Goal: Transaction & Acquisition: Purchase product/service

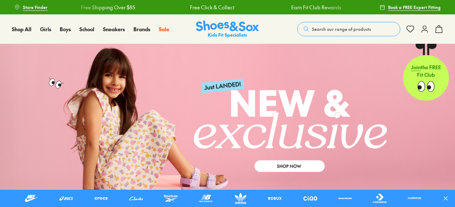
click at [319, 25] on button "Search our range of products" at bounding box center [348, 29] width 103 height 14
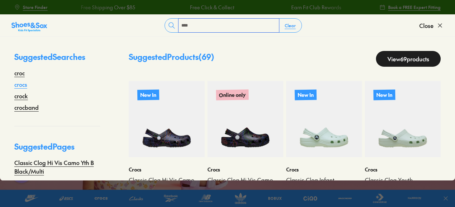
type input "****"
click at [24, 86] on link "crocs" at bounding box center [20, 84] width 13 height 9
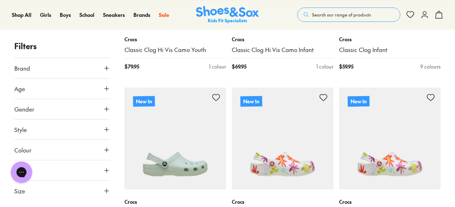
drag, startPoint x: 457, startPoint y: 32, endPoint x: 457, endPoint y: 18, distance: 13.6
click at [105, 187] on icon at bounding box center [106, 190] width 7 height 7
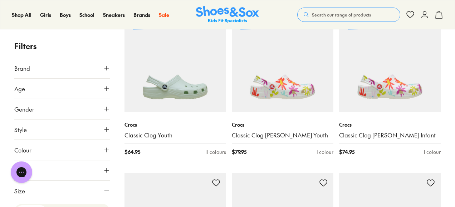
scroll to position [267, 0]
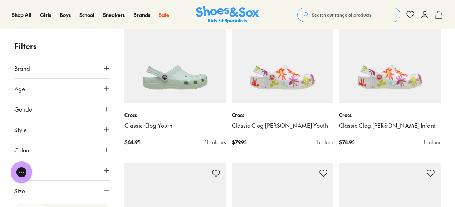
drag, startPoint x: 107, startPoint y: 76, endPoint x: 108, endPoint y: 91, distance: 14.7
click at [108, 91] on div "Brand Crocs ( 69 ) Age Infant/Toddler ( 31 ) Youth ( 30 ) Gender All Girls Boys…" at bounding box center [62, 132] width 96 height 149
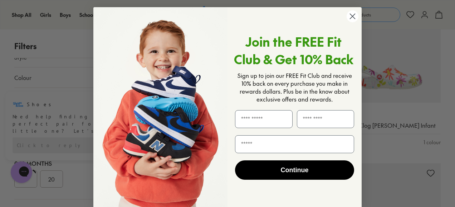
scroll to position [70, 0]
click at [352, 16] on icon "Close dialog" at bounding box center [352, 16] width 5 height 5
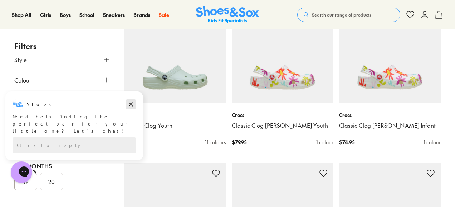
click at [130, 102] on icon "Dismiss campaign" at bounding box center [130, 104] width 7 height 9
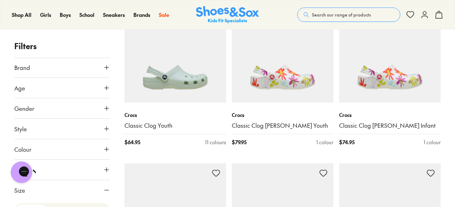
scroll to position [0, 0]
click at [87, 86] on button "Age" at bounding box center [62, 88] width 96 height 20
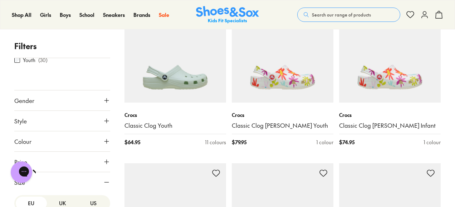
scroll to position [58, 0]
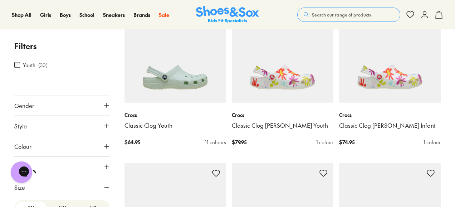
click at [98, 131] on button "Style" at bounding box center [62, 126] width 96 height 20
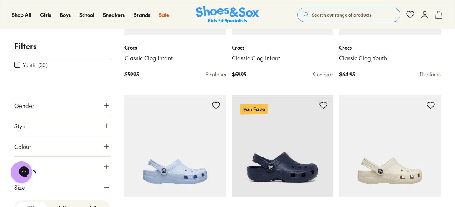
scroll to position [1161, 0]
